Goal: Information Seeking & Learning: Learn about a topic

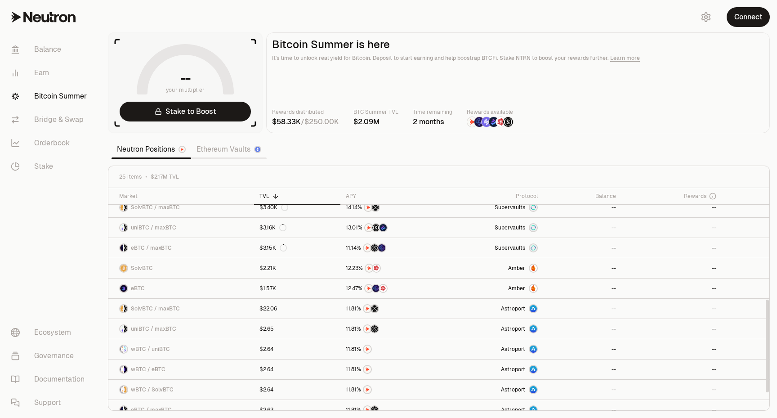
scroll to position [300, 0]
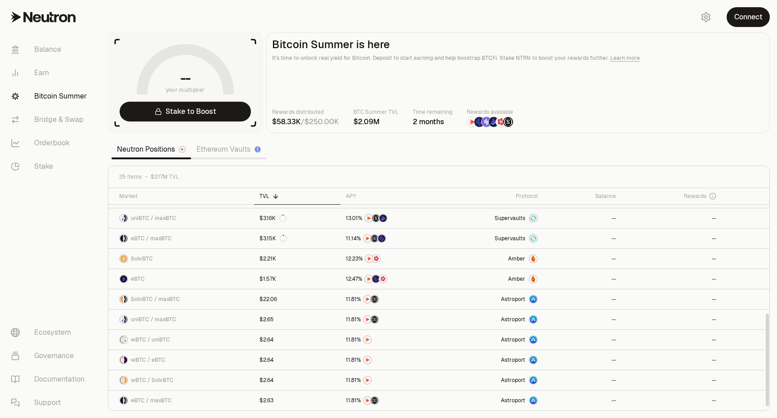
click at [210, 147] on link "Ethereum Vaults" at bounding box center [229, 149] width 76 height 18
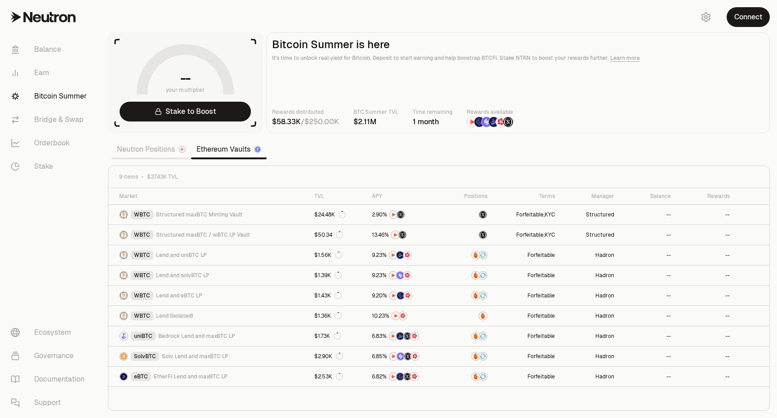
click at [147, 150] on link "Neutron Positions" at bounding box center [152, 149] width 80 height 18
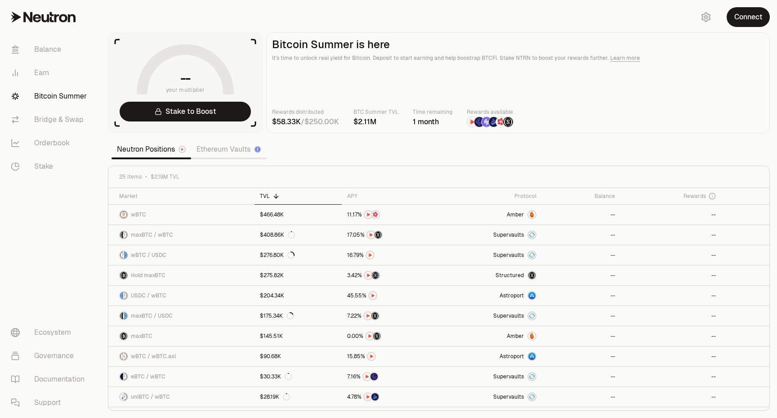
click at [234, 146] on link "Ethereum Vaults" at bounding box center [229, 149] width 76 height 18
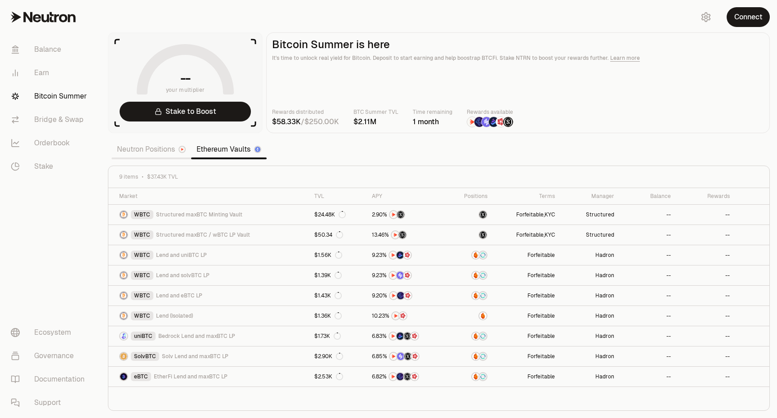
click at [165, 147] on link "Neutron Positions" at bounding box center [152, 149] width 80 height 18
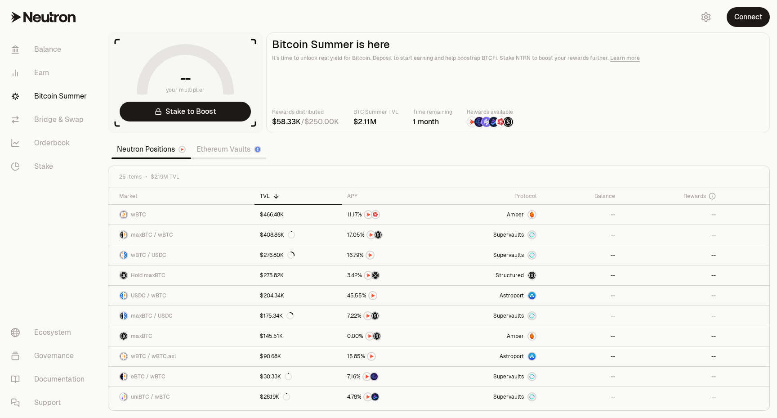
click at [216, 149] on link "Ethereum Vaults" at bounding box center [229, 149] width 76 height 18
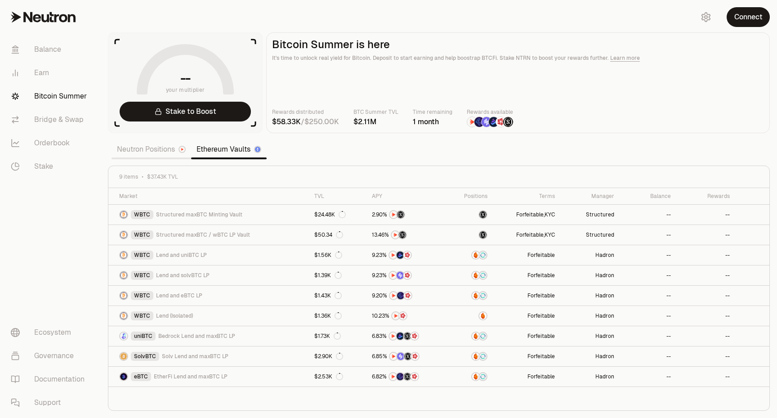
click at [141, 152] on link "Neutron Positions" at bounding box center [152, 149] width 80 height 18
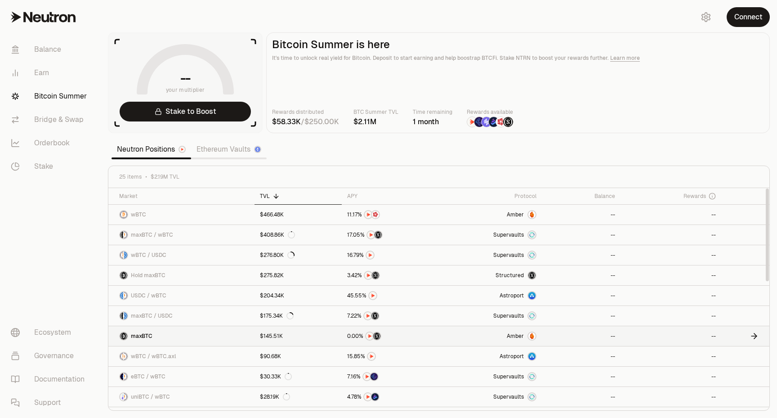
click at [320, 339] on link "$145.51K" at bounding box center [297, 336] width 87 height 20
